Goal: Information Seeking & Learning: Learn about a topic

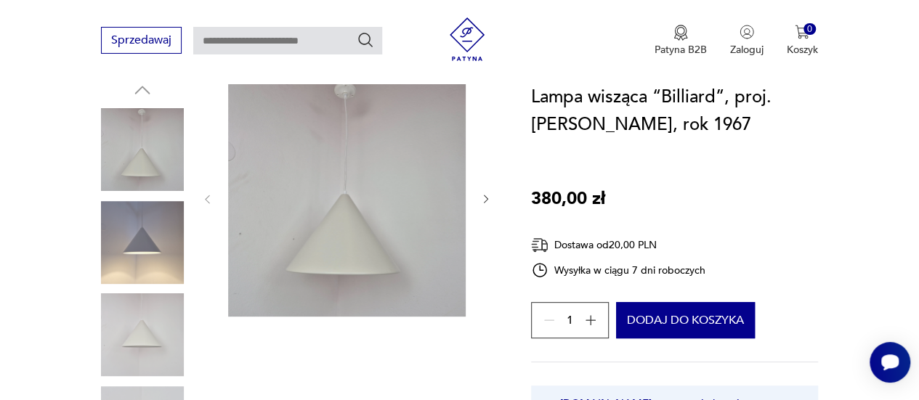
click at [485, 201] on icon "button" at bounding box center [486, 200] width 4 height 8
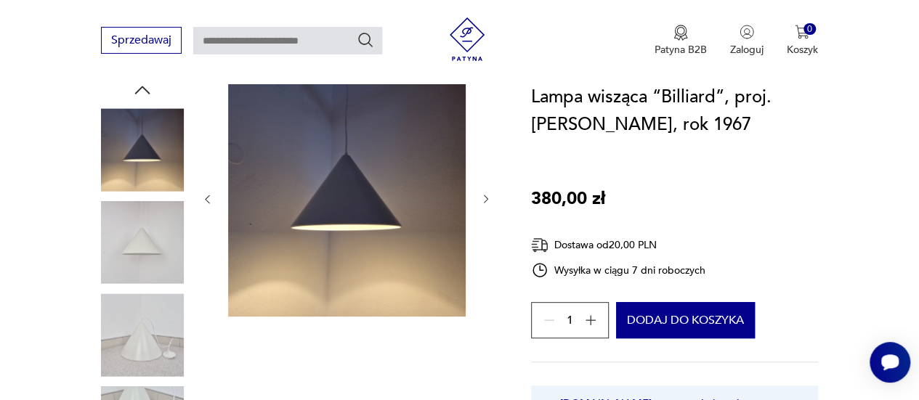
click at [485, 201] on icon "button" at bounding box center [486, 200] width 4 height 8
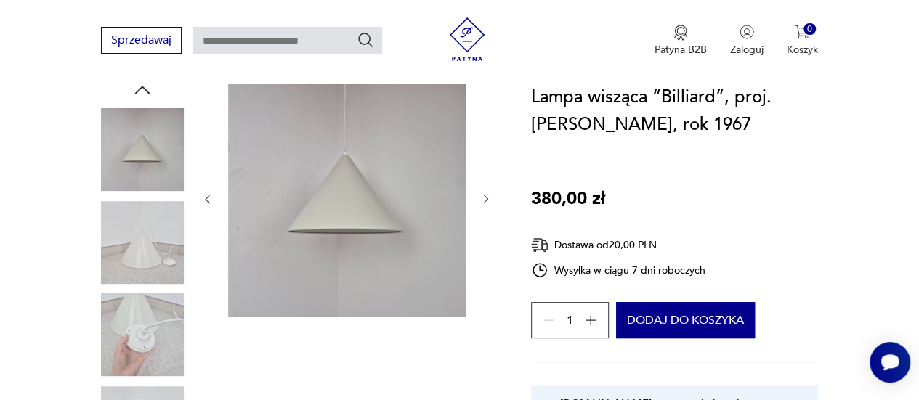
click at [485, 201] on icon "button" at bounding box center [486, 200] width 4 height 8
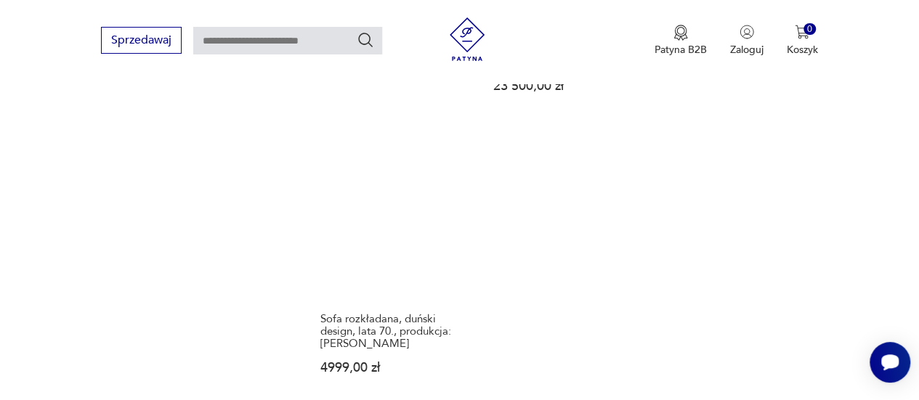
scroll to position [2030, 0]
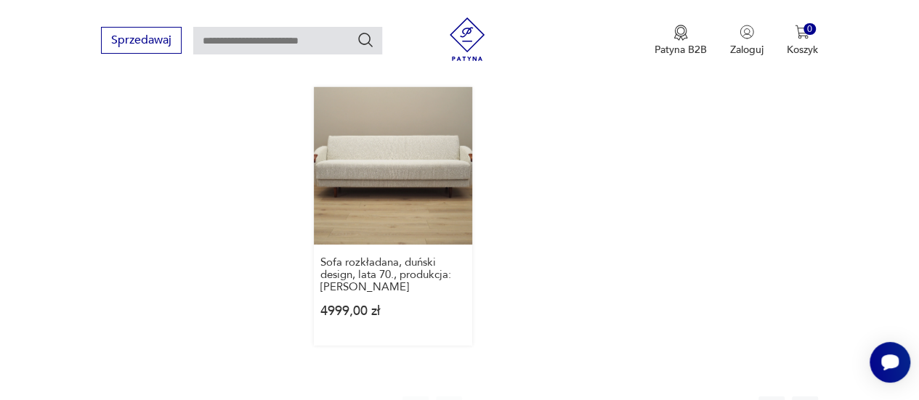
click at [416, 177] on link "Sofa rozkładana, duński design, lata 70., produkcja: Dania 4999,00 zł" at bounding box center [393, 216] width 158 height 259
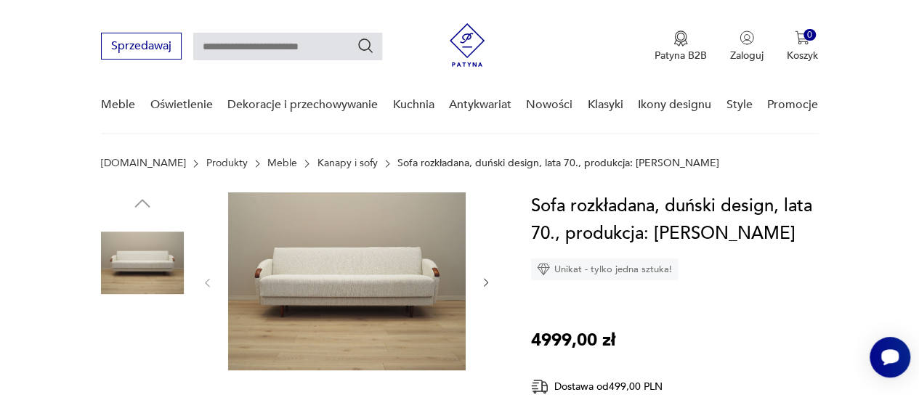
scroll to position [198, 0]
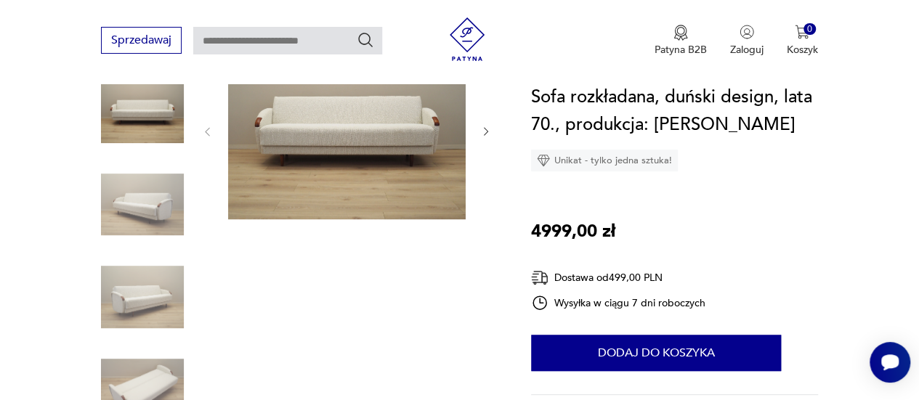
click at [488, 133] on icon "button" at bounding box center [486, 132] width 12 height 12
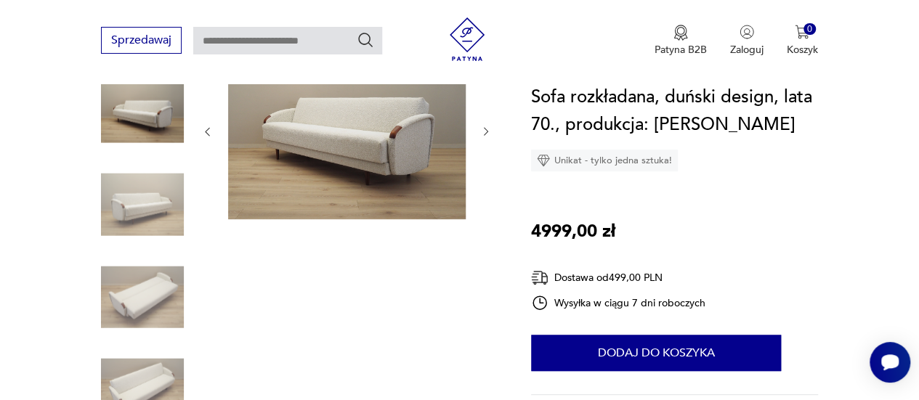
click at [488, 133] on icon "button" at bounding box center [486, 132] width 12 height 12
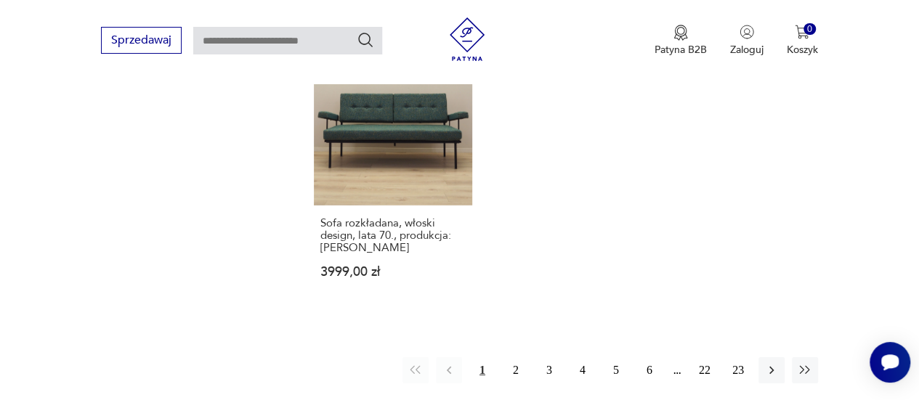
scroll to position [2081, 0]
click at [512, 358] on button "2" at bounding box center [516, 371] width 26 height 26
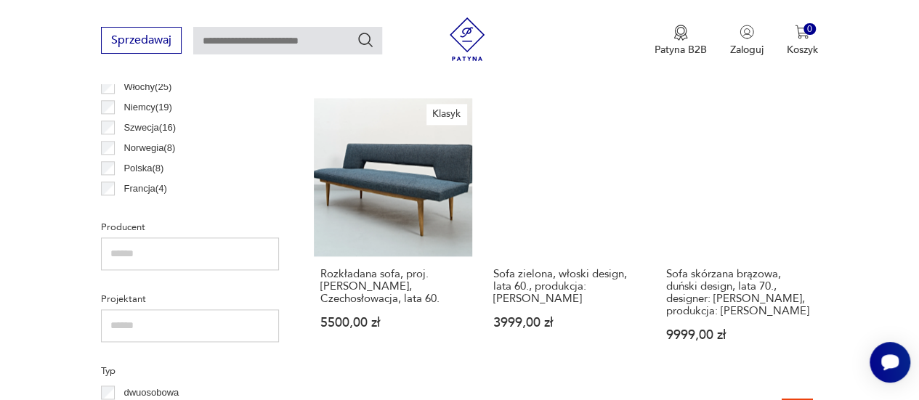
scroll to position [840, 0]
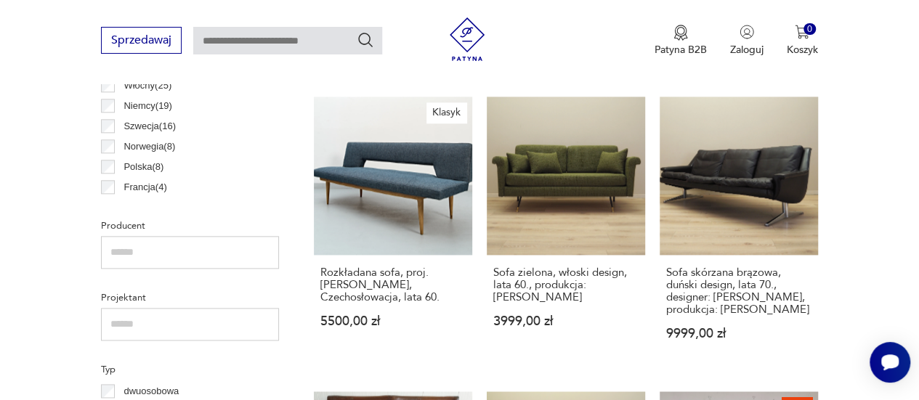
drag, startPoint x: 571, startPoint y: 142, endPoint x: 481, endPoint y: 166, distance: 92.4
click at [542, 168] on link "Sofa zielona, włoski design, lata 60., produkcja: Włochy 3999,00 zł" at bounding box center [566, 233] width 158 height 272
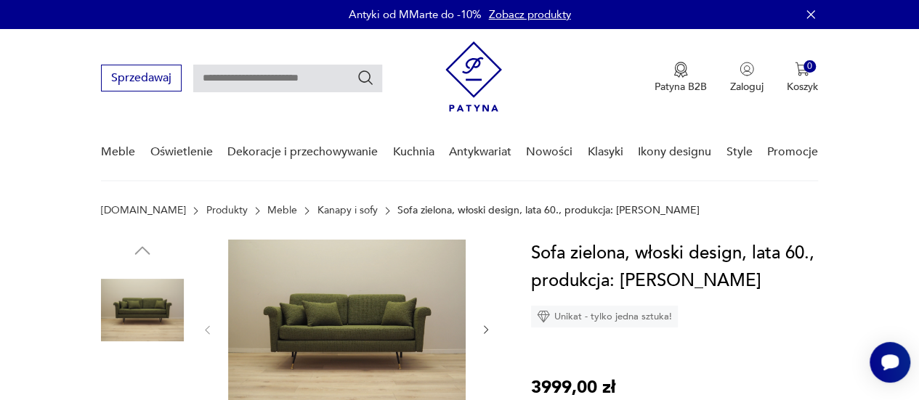
scroll to position [117, 0]
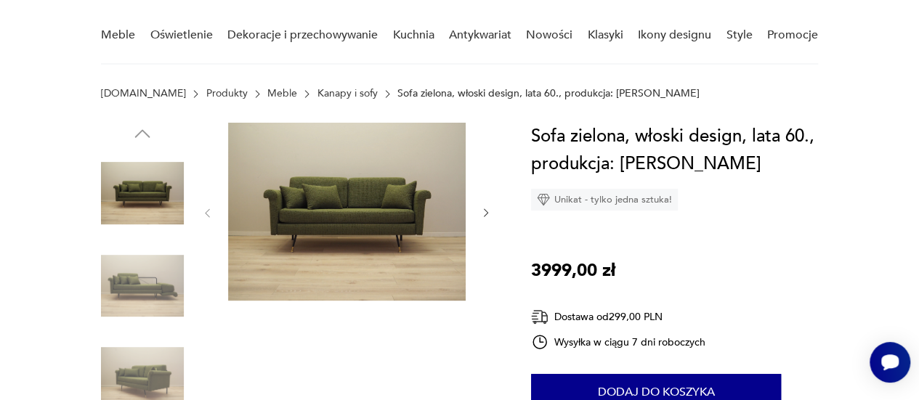
click at [491, 215] on icon "button" at bounding box center [486, 213] width 12 height 12
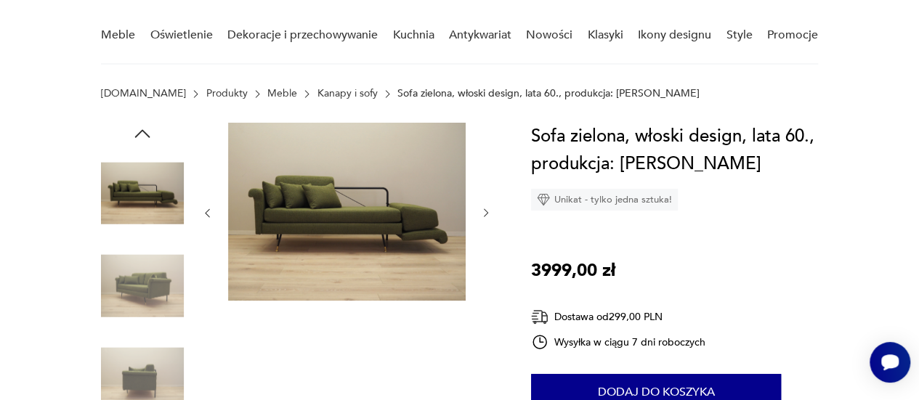
click at [491, 215] on icon "button" at bounding box center [486, 213] width 12 height 12
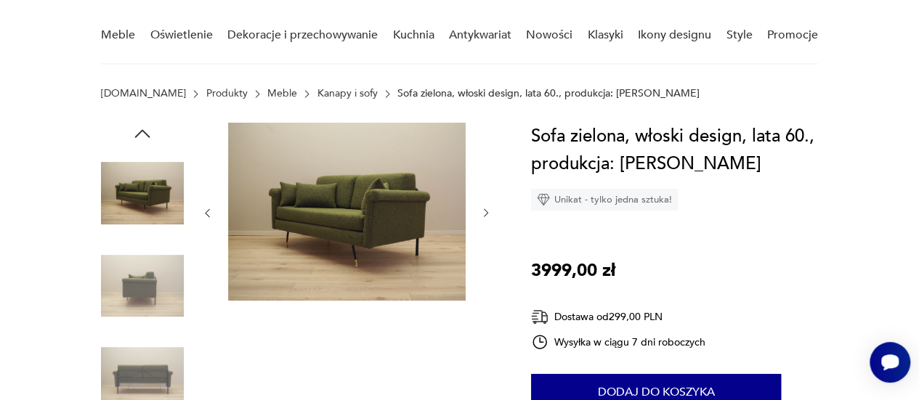
click at [491, 215] on icon "button" at bounding box center [486, 213] width 12 height 12
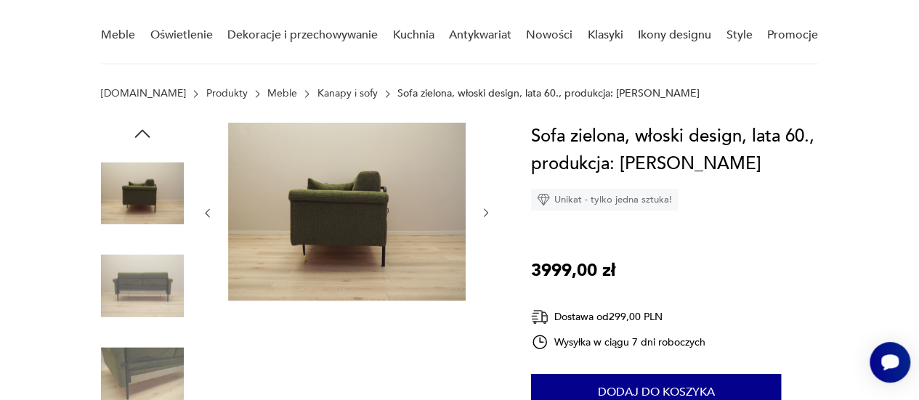
click at [491, 215] on icon "button" at bounding box center [486, 213] width 12 height 12
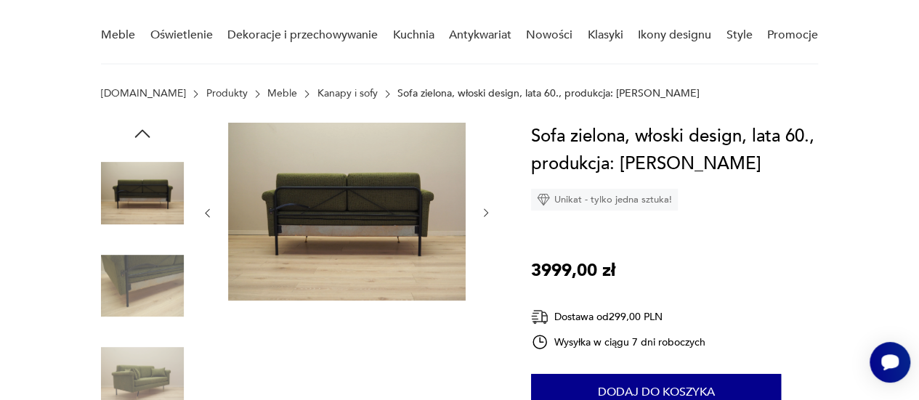
click at [491, 215] on icon "button" at bounding box center [486, 213] width 12 height 12
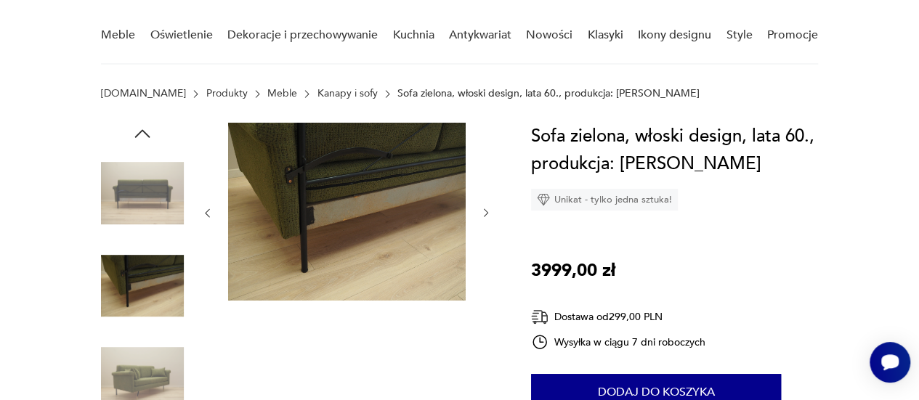
click at [491, 215] on icon "button" at bounding box center [486, 213] width 12 height 12
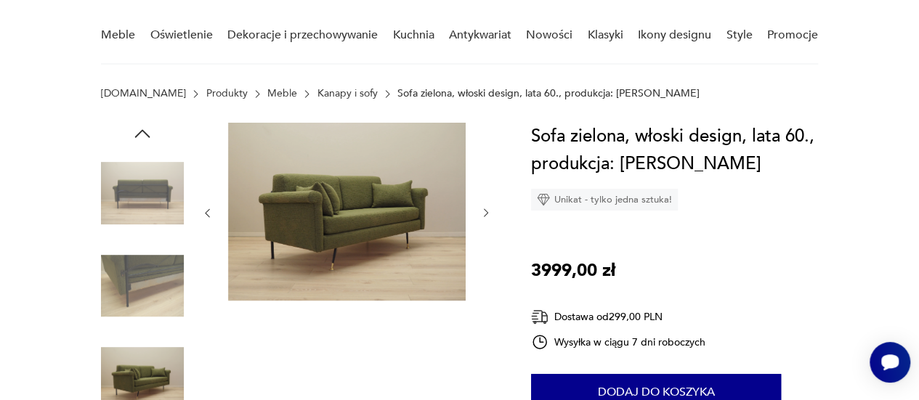
click at [491, 215] on icon "button" at bounding box center [486, 213] width 12 height 12
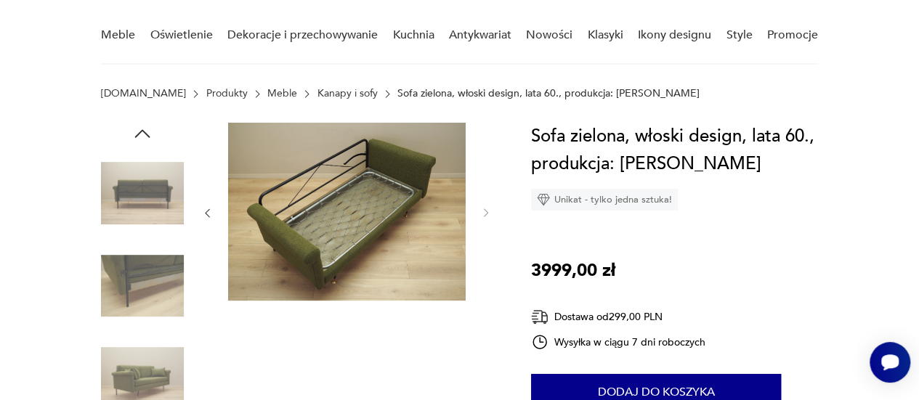
click at [213, 220] on button "button" at bounding box center [207, 213] width 12 height 15
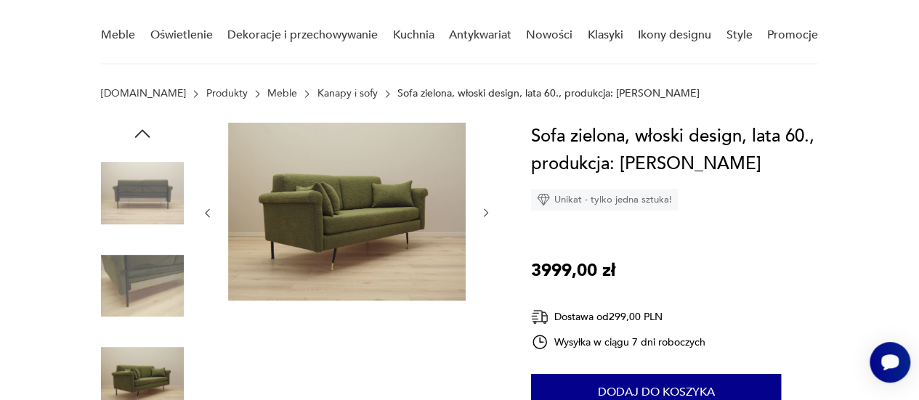
click at [486, 206] on button "button" at bounding box center [486, 213] width 12 height 15
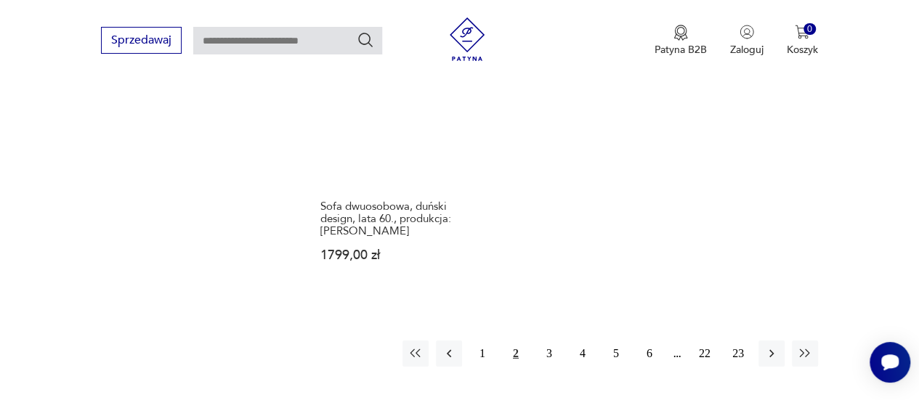
scroll to position [2129, 0]
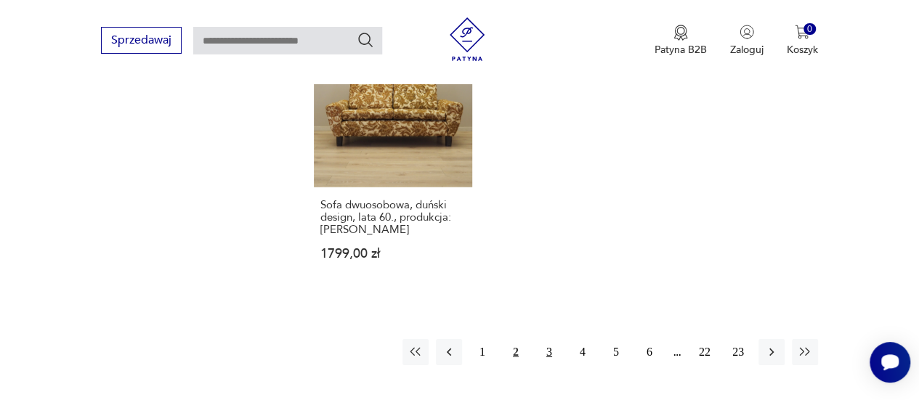
click at [550, 339] on button "3" at bounding box center [549, 352] width 26 height 26
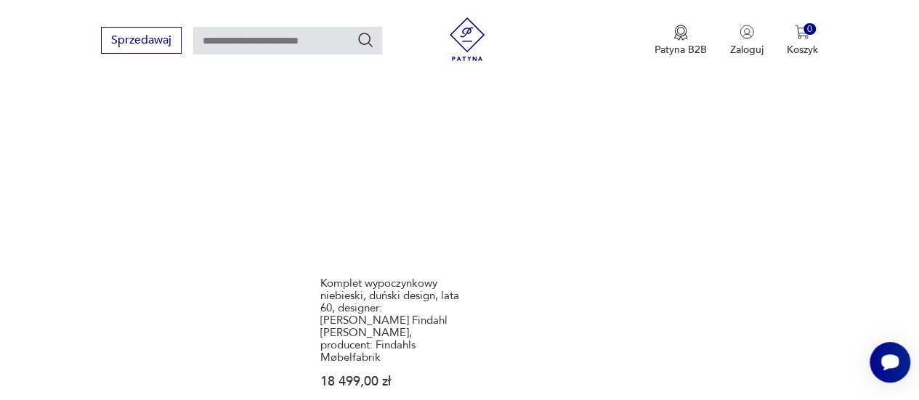
scroll to position [2247, 0]
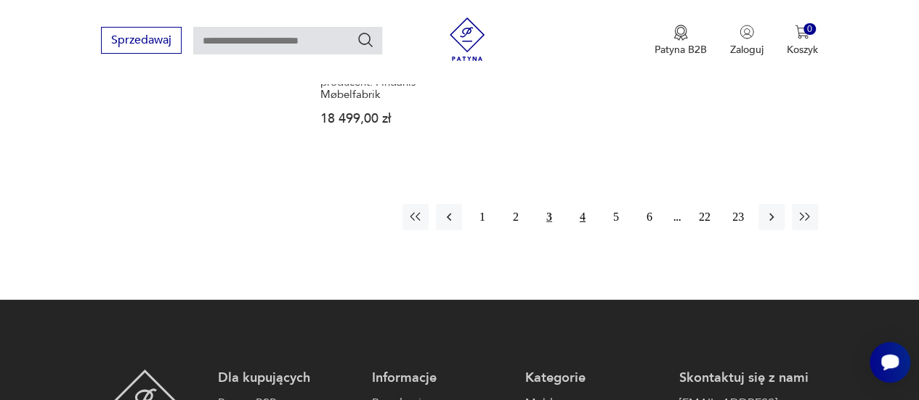
click at [576, 204] on button "4" at bounding box center [583, 217] width 26 height 26
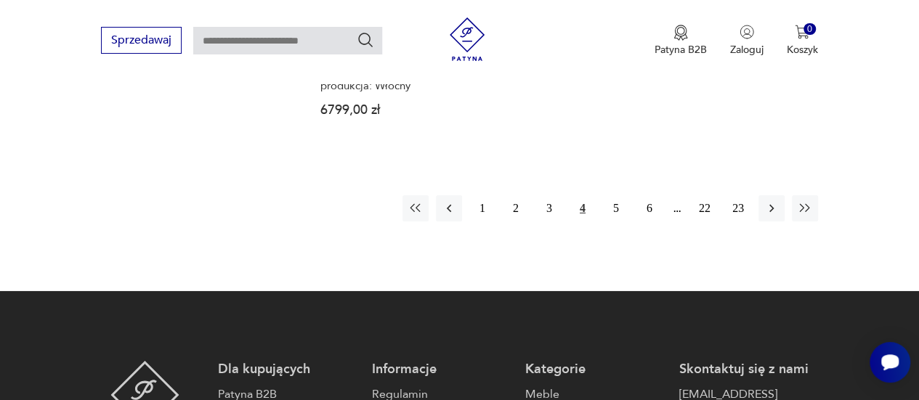
scroll to position [2268, 0]
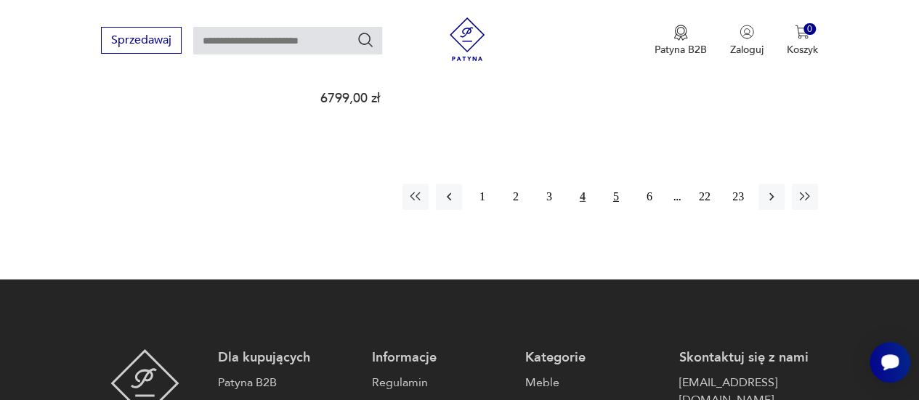
click at [625, 184] on button "5" at bounding box center [616, 197] width 26 height 26
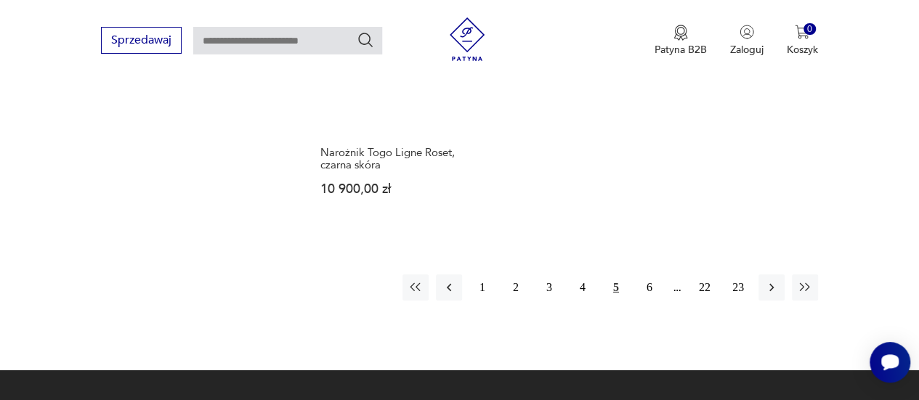
scroll to position [2146, 0]
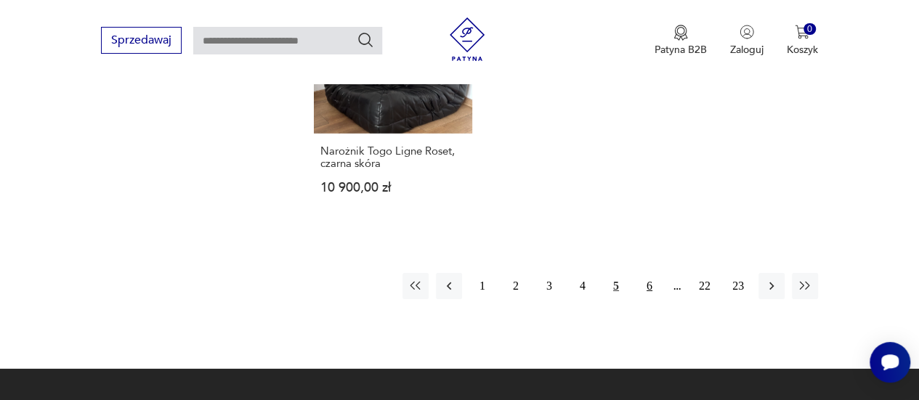
click at [653, 280] on button "6" at bounding box center [650, 286] width 26 height 26
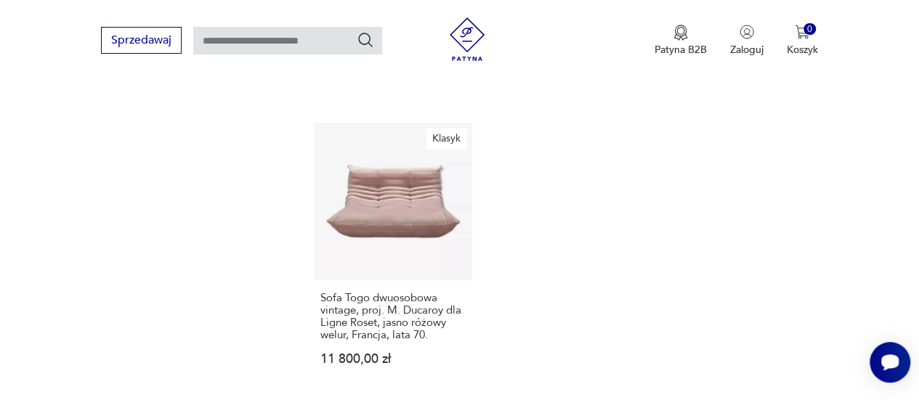
scroll to position [2074, 0]
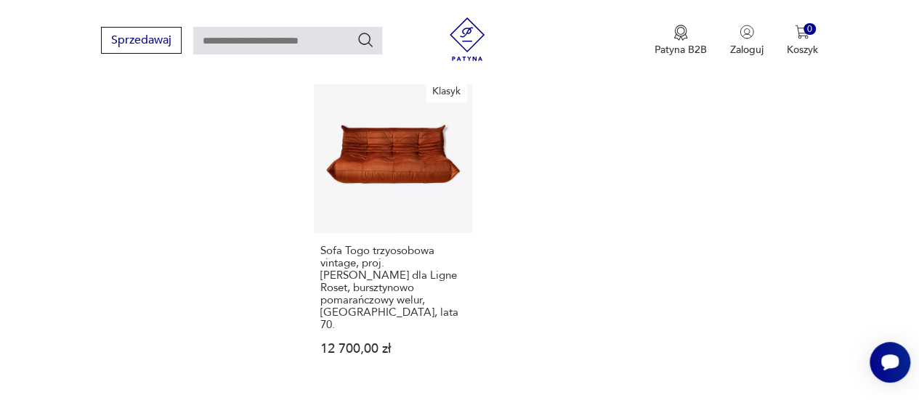
scroll to position [2202, 0]
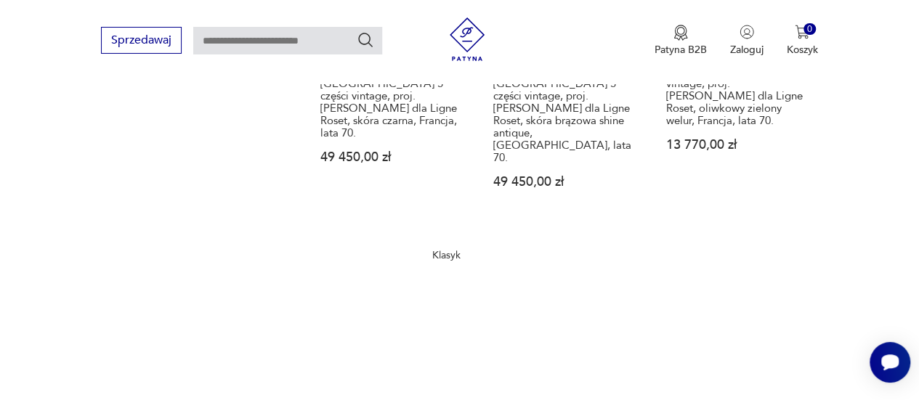
scroll to position [2372, 0]
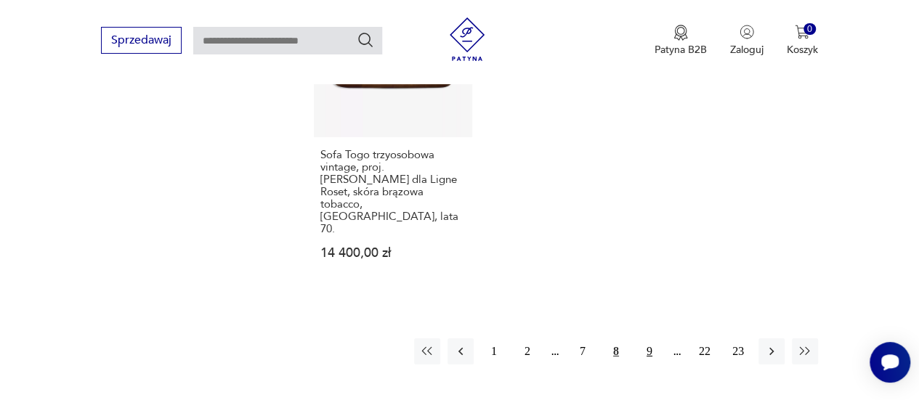
click at [646, 339] on button "9" at bounding box center [650, 352] width 26 height 26
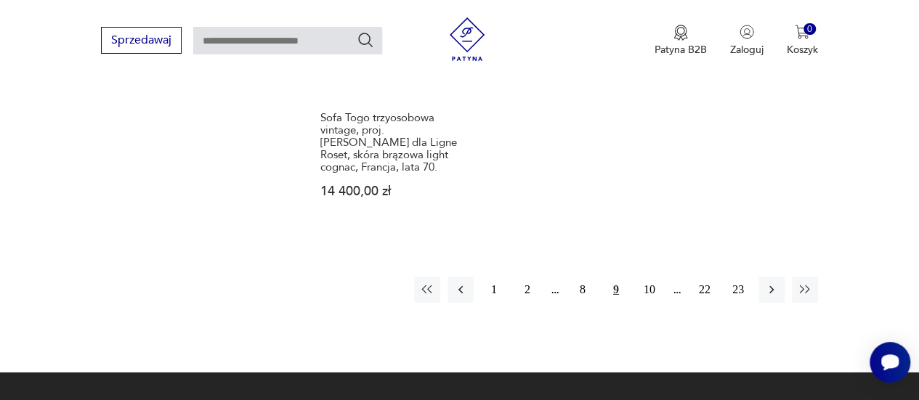
scroll to position [2369, 0]
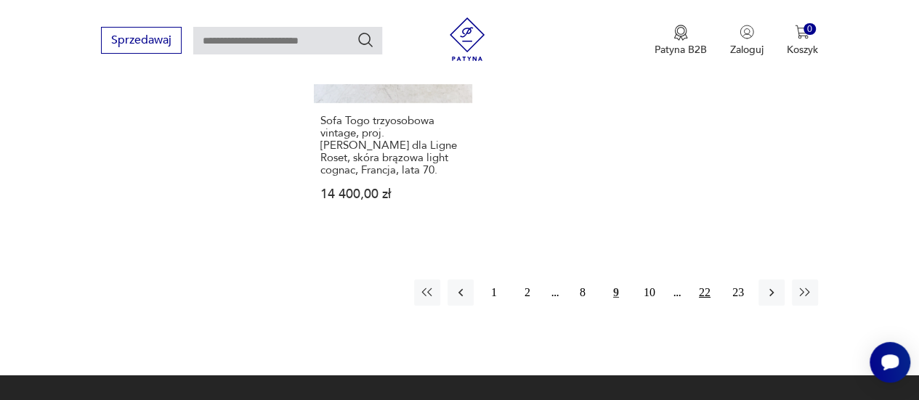
drag, startPoint x: 718, startPoint y: 152, endPoint x: 709, endPoint y: 155, distance: 9.9
click at [709, 280] on div "1 2 8 9 10 22 23" at bounding box center [616, 293] width 404 height 26
click at [709, 280] on button "22" at bounding box center [705, 293] width 26 height 26
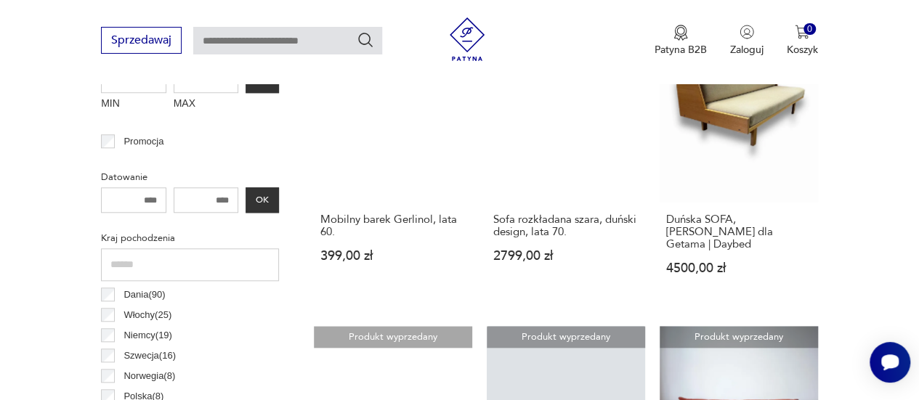
scroll to position [635, 0]
